Goal: Communication & Community: Answer question/provide support

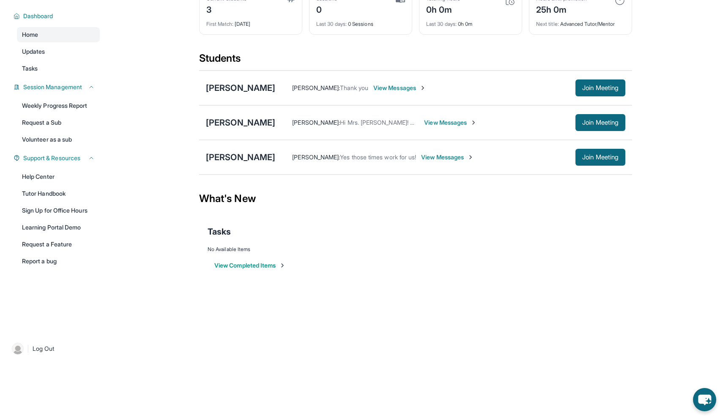
scroll to position [61, 0]
click at [381, 88] on span "View Messages" at bounding box center [399, 88] width 53 height 8
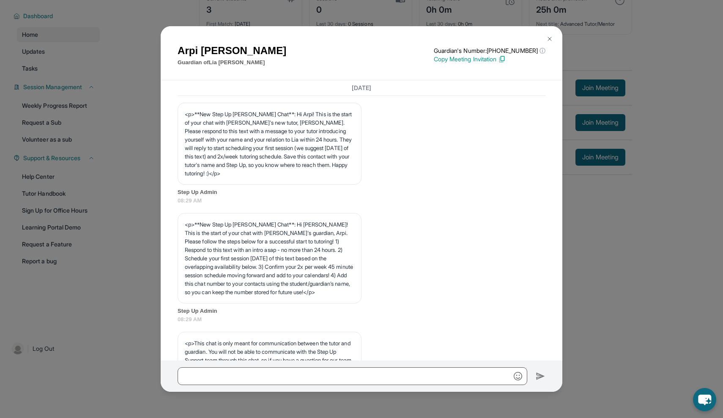
scroll to position [0, 0]
click at [552, 38] on img at bounding box center [549, 39] width 7 height 7
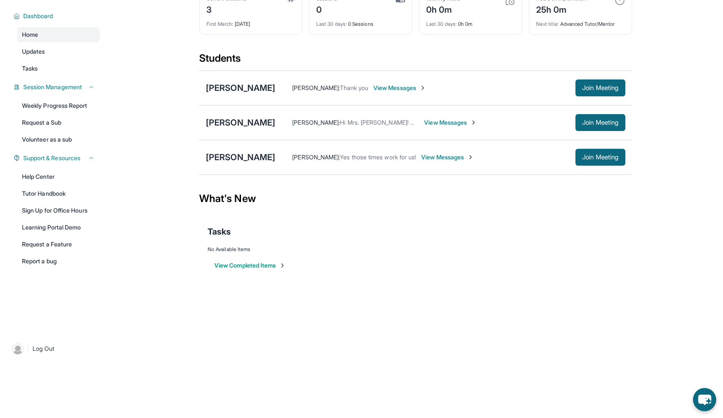
click at [438, 120] on span "View Messages" at bounding box center [450, 122] width 53 height 8
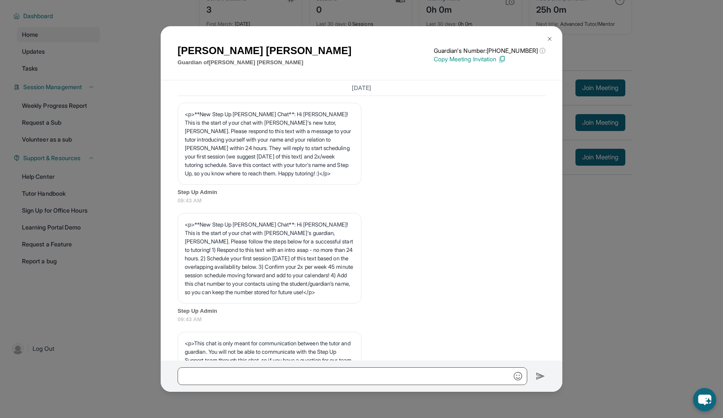
click at [550, 38] on img at bounding box center [549, 39] width 7 height 7
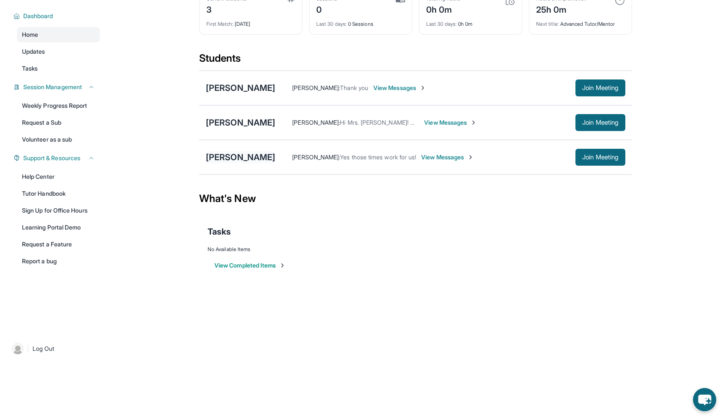
click at [240, 159] on div "[PERSON_NAME]" at bounding box center [240, 157] width 69 height 12
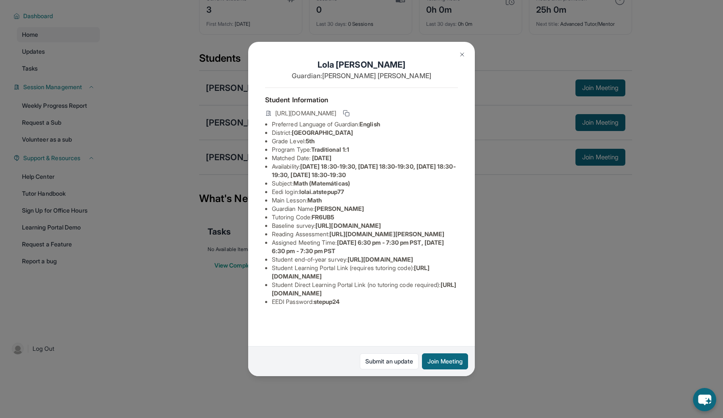
scroll to position [47, 0]
click at [462, 54] on img at bounding box center [462, 54] width 7 height 7
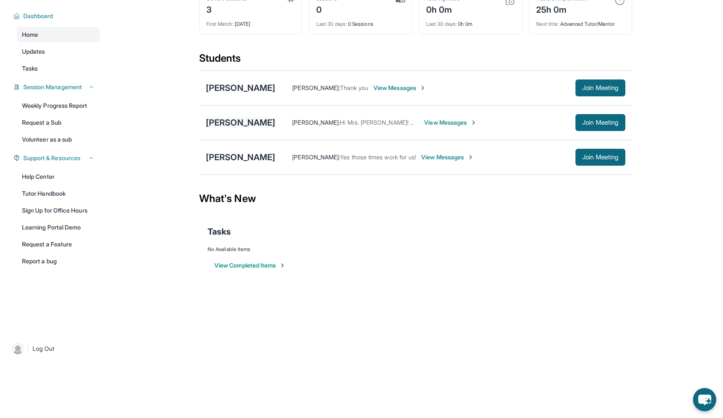
click at [243, 124] on div "[PERSON_NAME]" at bounding box center [240, 123] width 69 height 12
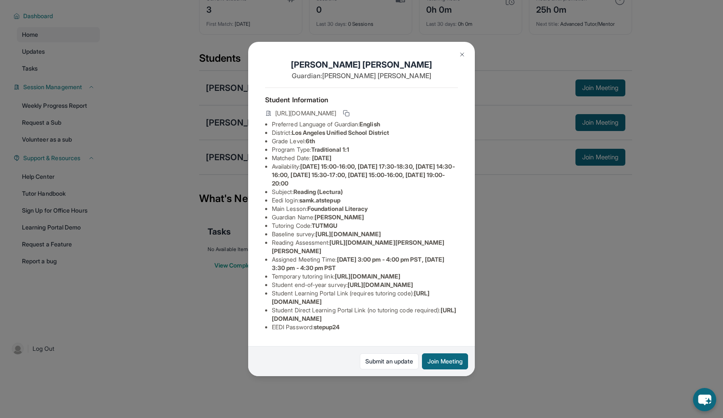
scroll to position [80, 0]
click at [462, 58] on img at bounding box center [462, 54] width 7 height 7
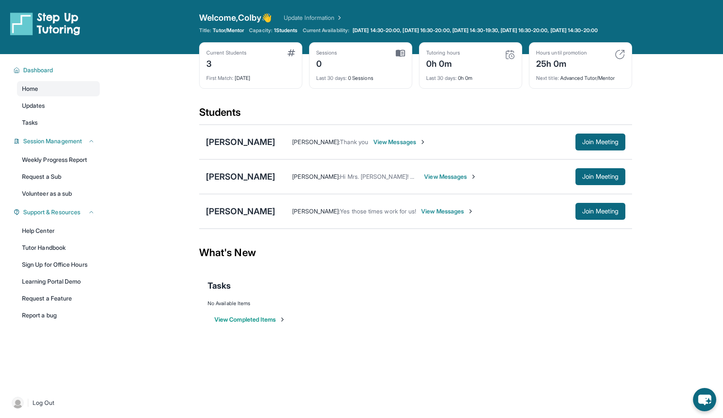
scroll to position [0, 0]
drag, startPoint x: 240, startPoint y: 219, endPoint x: 293, endPoint y: 224, distance: 52.7
click at [293, 223] on div "[PERSON_NAME] [PERSON_NAME] : Yes those times work for us! View Messages Join M…" at bounding box center [415, 211] width 433 height 35
click at [302, 229] on div "[PERSON_NAME] [PERSON_NAME] : Thank you View Messages Join Meeting [PERSON_NAME…" at bounding box center [415, 176] width 433 height 105
click at [236, 217] on div "[PERSON_NAME]" at bounding box center [240, 212] width 69 height 12
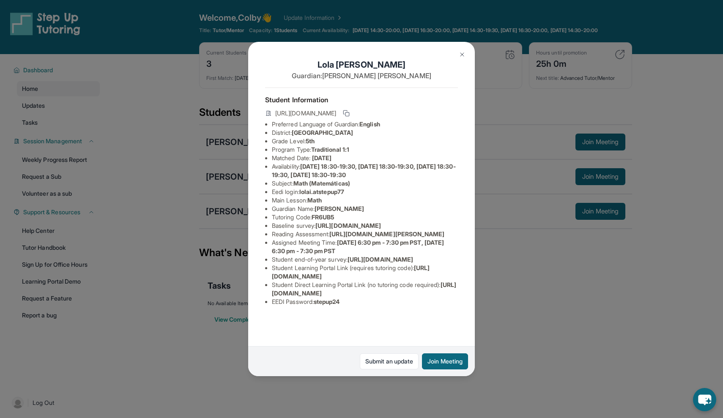
scroll to position [47, 0]
click at [461, 53] on img at bounding box center [462, 54] width 7 height 7
